Goal: Information Seeking & Learning: Find specific fact

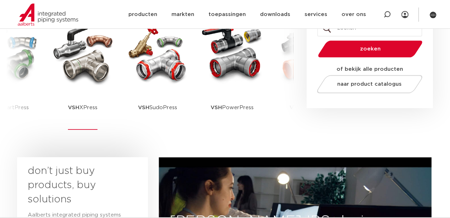
click at [69, 75] on img at bounding box center [83, 53] width 64 height 64
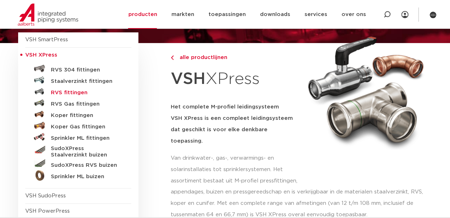
click at [76, 92] on h5 "RVS fittingen" at bounding box center [86, 93] width 70 height 6
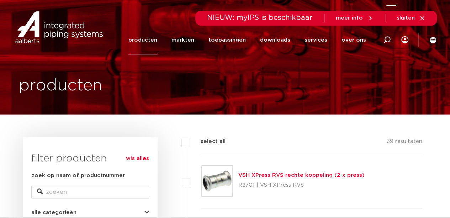
click at [386, 37] on icon at bounding box center [386, 39] width 7 height 7
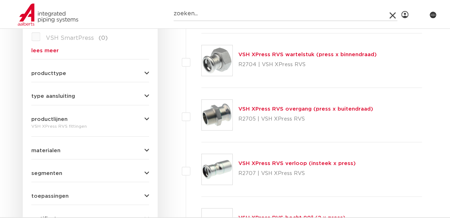
scroll to position [178, 0]
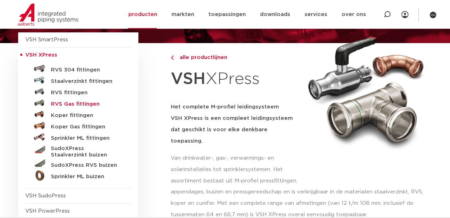
click at [75, 105] on h5 "RVS Gas fittingen" at bounding box center [86, 104] width 70 height 6
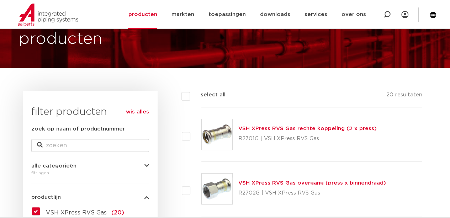
scroll to position [23, 0]
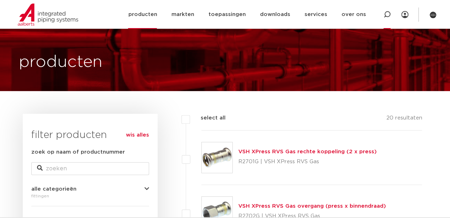
click at [384, 17] on icon at bounding box center [387, 14] width 9 height 9
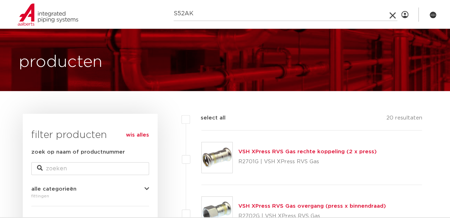
type input "S52AK"
click button "Zoeken" at bounding box center [0, 0] width 0 height 0
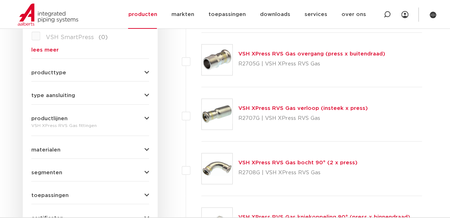
scroll to position [249, 0]
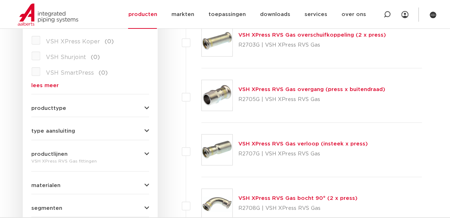
click at [242, 155] on p "R2707G | VSH XPress RVS Gas" at bounding box center [302, 153] width 129 height 11
click at [241, 155] on p "R2707G | VSH XPress RVS Gas" at bounding box center [302, 153] width 129 height 11
click at [245, 153] on p "R2707G | VSH XPress RVS Gas" at bounding box center [302, 153] width 129 height 11
drag, startPoint x: 260, startPoint y: 154, endPoint x: 238, endPoint y: 158, distance: 22.1
click at [238, 158] on p "R2707G | VSH XPress RVS Gas" at bounding box center [302, 153] width 129 height 11
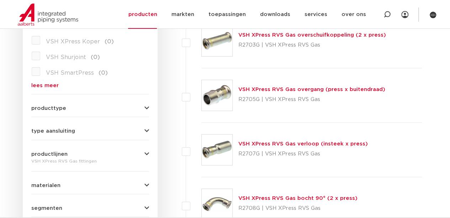
copy p "R2707G"
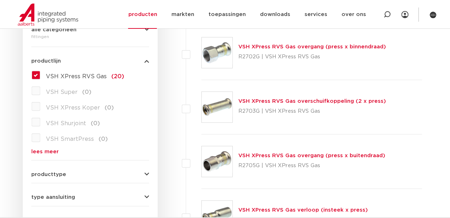
scroll to position [0, 0]
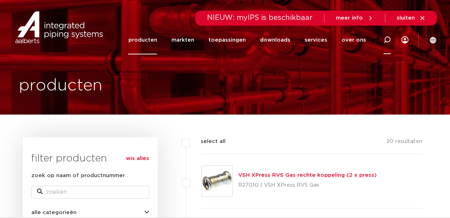
click at [388, 34] on div at bounding box center [386, 39] width 7 height 29
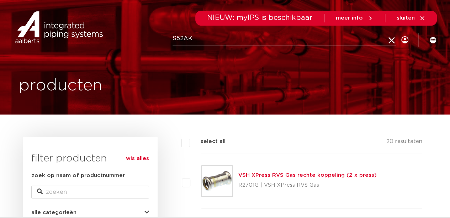
click at [239, 40] on input "S52AK" at bounding box center [284, 39] width 224 height 14
paste input "R2707G"
type input "R2707G"
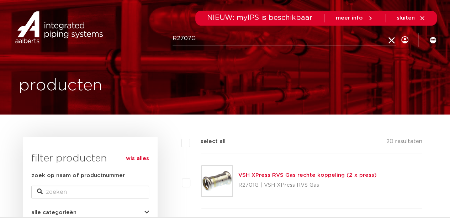
click button "Zoeken" at bounding box center [0, 0] width 0 height 0
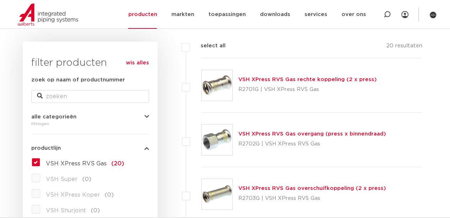
scroll to position [107, 0]
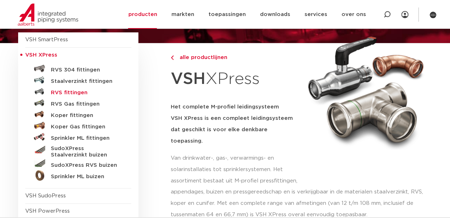
click at [70, 95] on h5 "RVS fittingen" at bounding box center [86, 93] width 70 height 6
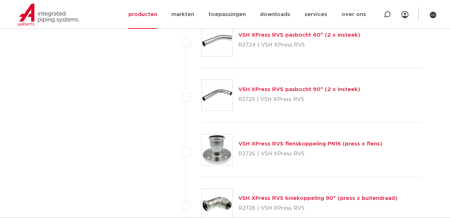
scroll to position [1239, 0]
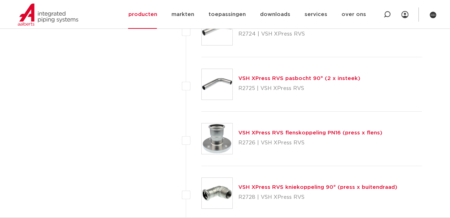
click at [258, 130] on link "VSH XPress RVS flenskoppeling PN16 (press x flens)" at bounding box center [310, 132] width 144 height 5
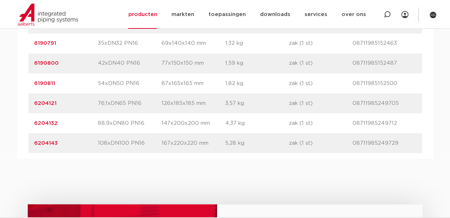
scroll to position [604, 0]
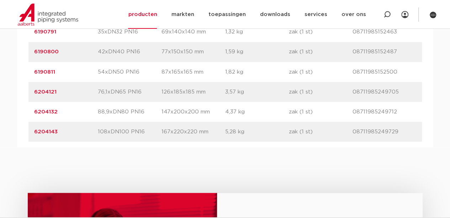
click at [138, 111] on p "88,9xDN80 PN16" at bounding box center [130, 111] width 64 height 9
drag, startPoint x: 63, startPoint y: 111, endPoint x: 31, endPoint y: 112, distance: 32.0
click at [31, 112] on div "artikelnummer 6204132 afmeting 88,9xDN80 PN16 afmetingen 147x200x200 mm gewicht…" at bounding box center [224, 112] width 393 height 20
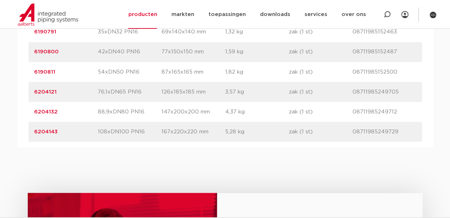
copy link "6204132"
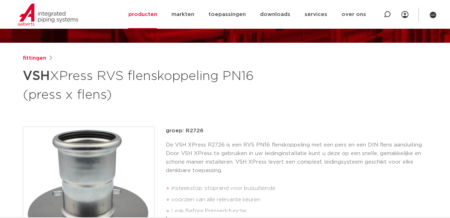
scroll to position [71, 0]
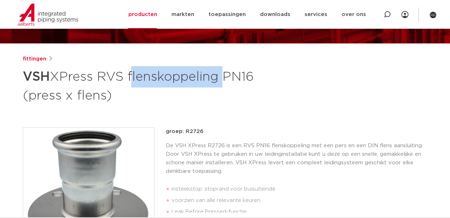
drag, startPoint x: 131, startPoint y: 76, endPoint x: 222, endPoint y: 75, distance: 91.0
click at [222, 75] on h1 "VSH XPress RVS flenskoppeling PN16 (press x flens)" at bounding box center [156, 85] width 267 height 38
copy h1 "flenskoppeling"
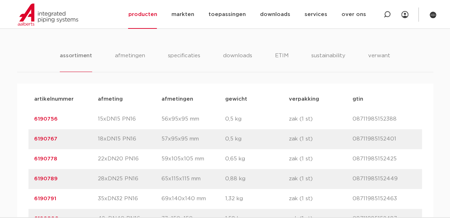
scroll to position [427, 0]
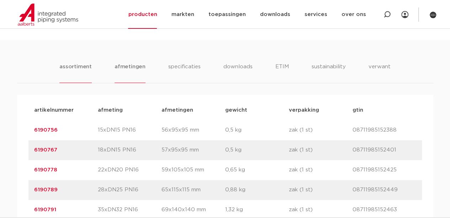
click at [126, 68] on li "afmetingen" at bounding box center [129, 73] width 31 height 20
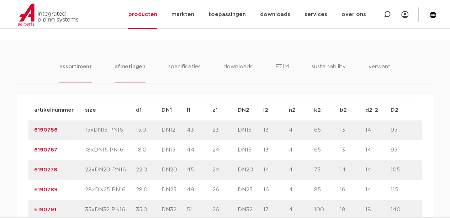
click at [84, 69] on li "assortiment" at bounding box center [75, 73] width 32 height 20
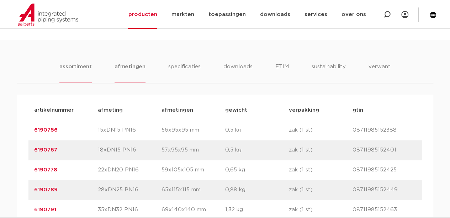
click at [119, 68] on li "afmetingen" at bounding box center [129, 73] width 31 height 20
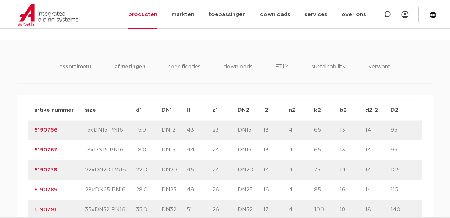
click at [82, 65] on li "assortiment" at bounding box center [75, 73] width 32 height 20
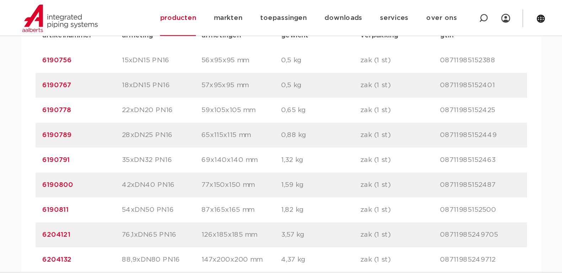
scroll to position [498, 0]
